Goal: Task Accomplishment & Management: Use online tool/utility

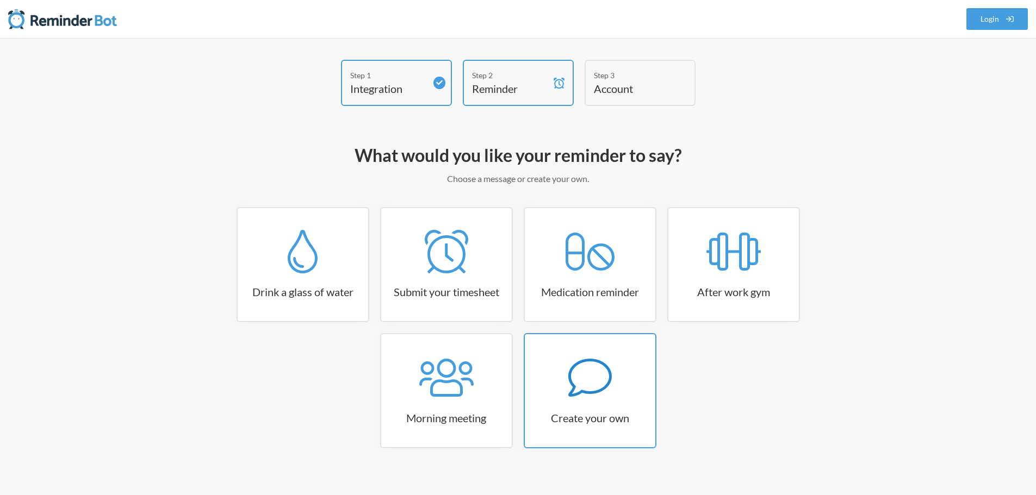
click at [567, 386] on div at bounding box center [590, 378] width 131 height 44
select select "09:30:00"
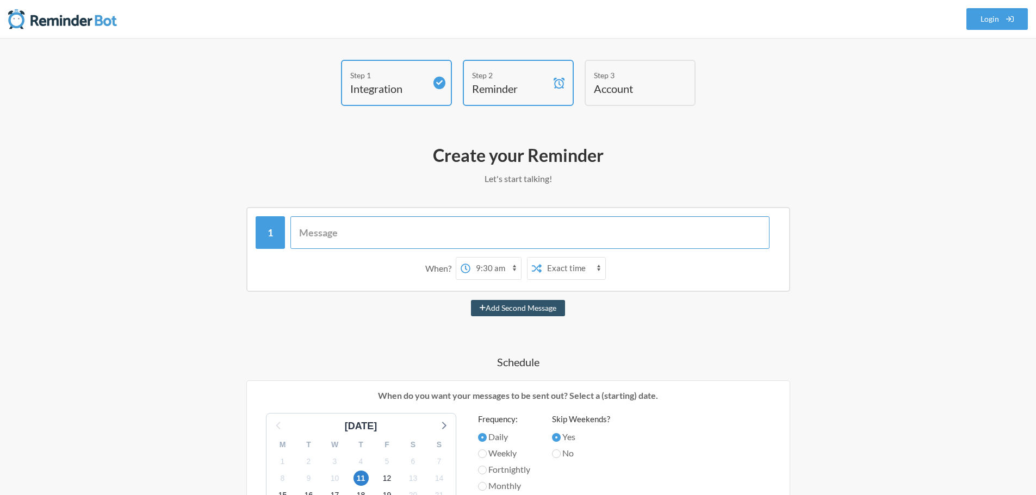
click at [352, 232] on input "text" at bounding box center [529, 232] width 479 height 33
click at [387, 235] on input "Lumch and Learn - membership 2.0!" at bounding box center [529, 232] width 479 height 33
click at [315, 237] on input "Lumch and Learn - Membership 2.0!" at bounding box center [529, 232] width 479 height 33
type input "Lunch and Learn - Membership 2.0!"
click at [418, 272] on select "12:00 am 12:15 am 12:30 am 12:45 am 1:00 am 1:15 am 1:30 am 1:45 am 2:00 am 2:1…" at bounding box center [425, 269] width 51 height 22
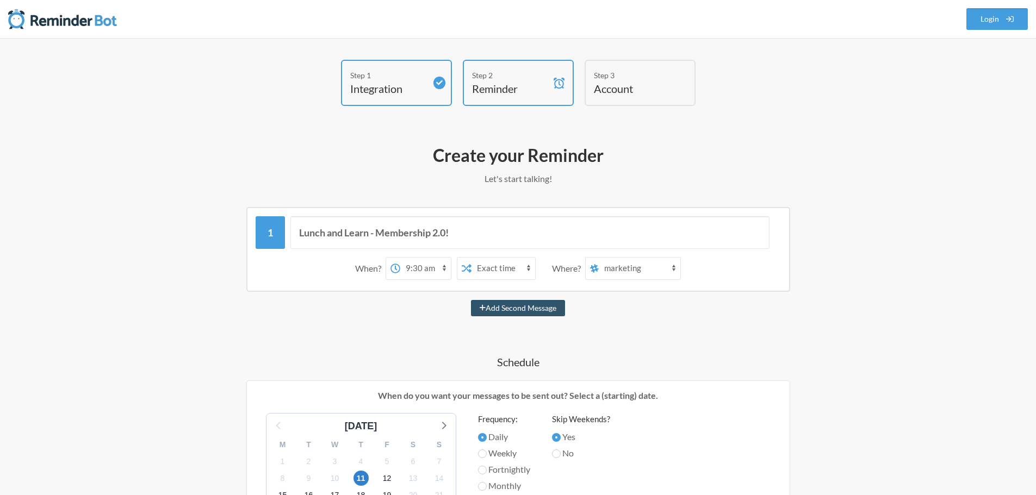
select select "13:00:00"
click at [400, 258] on select "12:00 am 12:15 am 12:30 am 12:45 am 1:00 am 1:15 am 1:30 am 1:45 am 2:00 am 2:1…" at bounding box center [425, 269] width 51 height 22
click at [516, 269] on select "Exact time Random time" at bounding box center [504, 269] width 64 height 22
click at [472, 258] on select "Exact time Random time" at bounding box center [504, 269] width 64 height 22
click at [609, 269] on select "marketing general product-and-operations social-recipe_club product-dipesg mark…" at bounding box center [640, 269] width 82 height 22
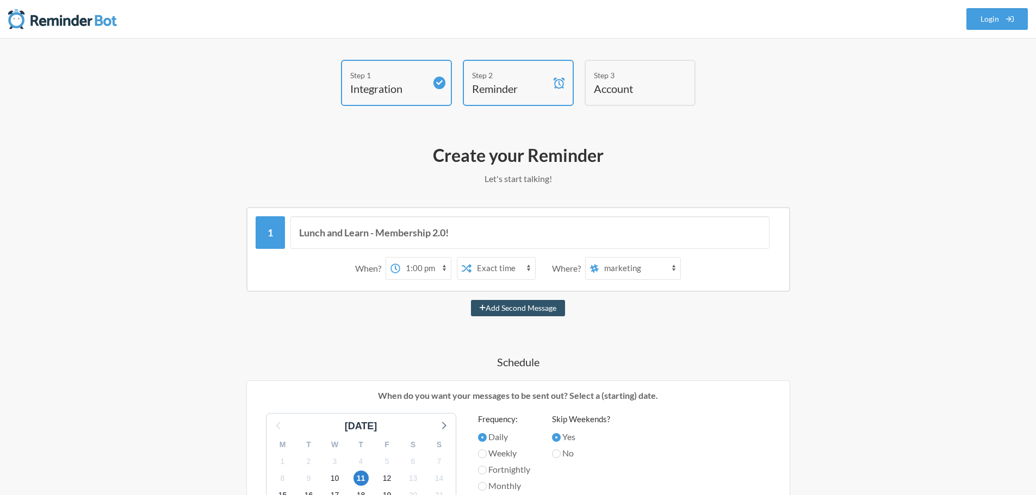
click at [641, 336] on div "Lunch and Learn - Membership 2.0! When? 12:00 am 12:15 am 12:30 am 12:45 am 1:0…" at bounding box center [518, 490] width 631 height 566
